Goal: Find specific page/section: Find specific page/section

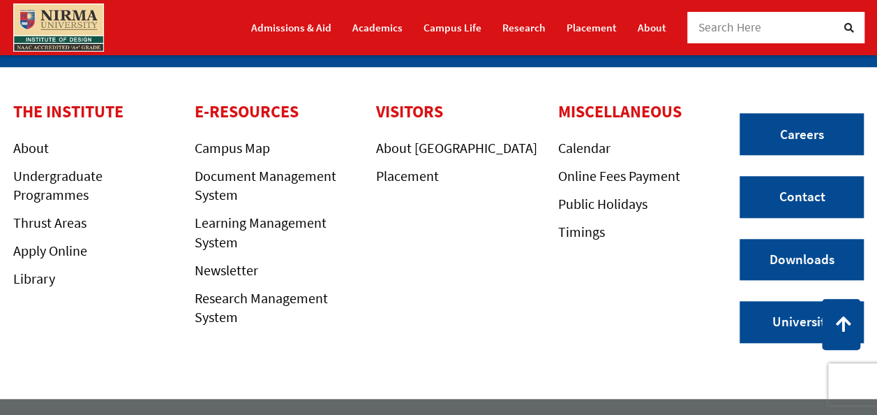
scroll to position [555, 0]
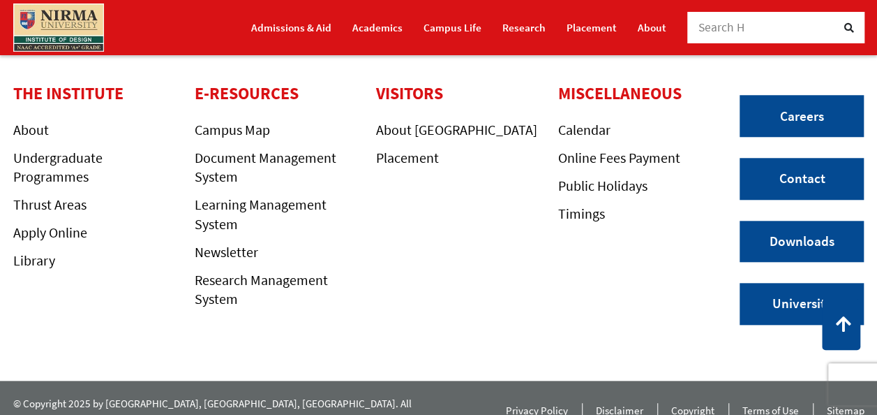
click at [542, 403] on link "Privacy Policy" at bounding box center [537, 412] width 62 height 19
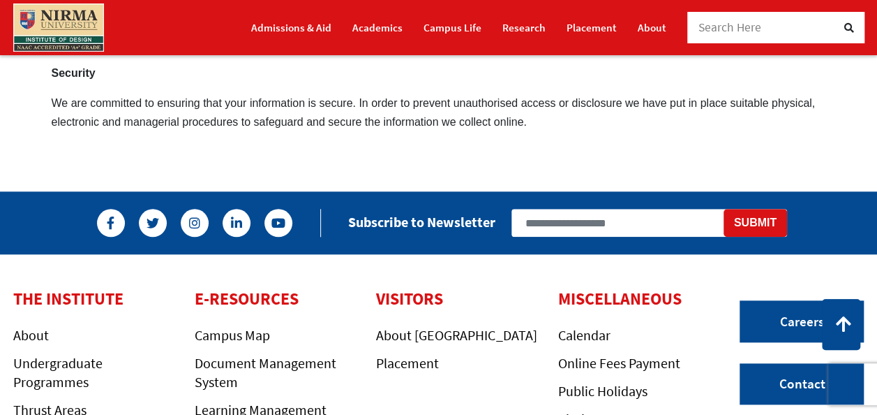
scroll to position [528, 0]
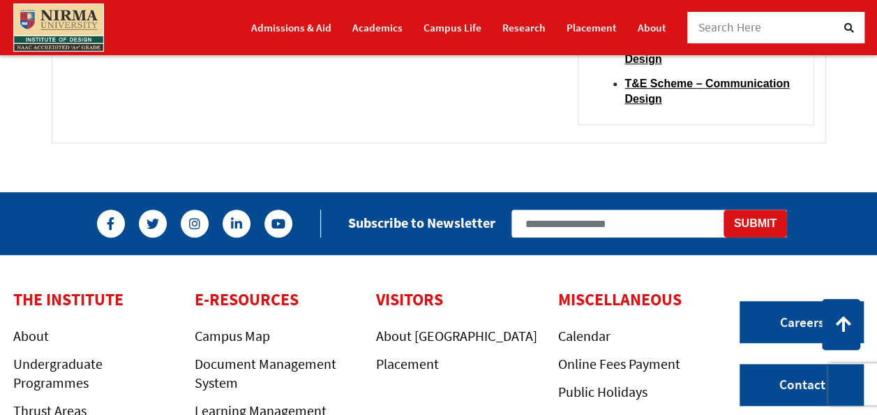
scroll to position [70, 0]
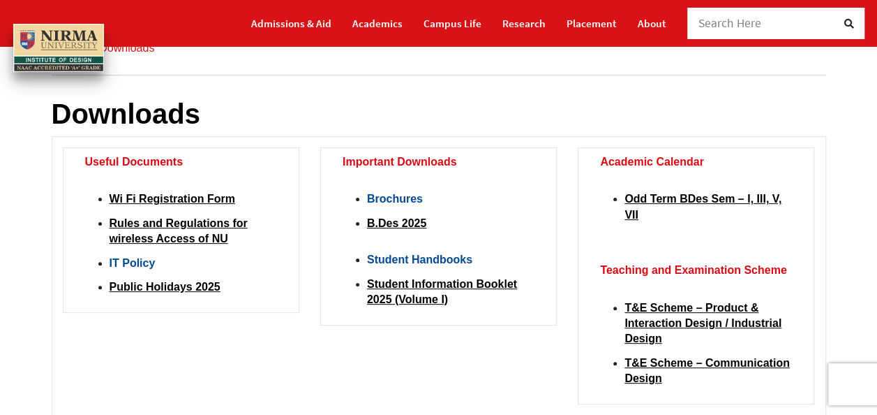
click at [110, 258] on link "IT Policy" at bounding box center [133, 263] width 46 height 12
